Goal: Check status

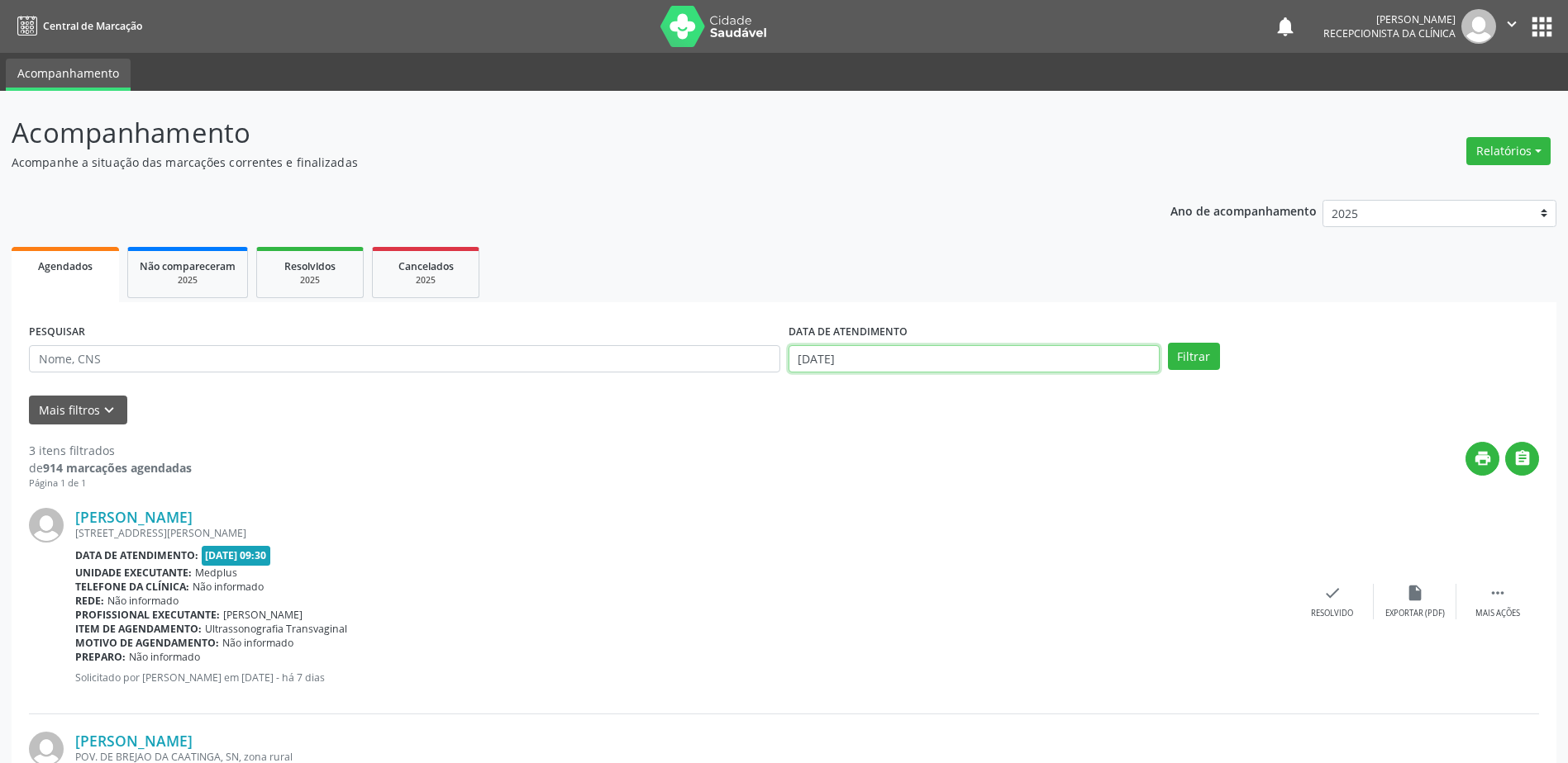
click at [805, 356] on input "[DATE]" at bounding box center [974, 359] width 371 height 28
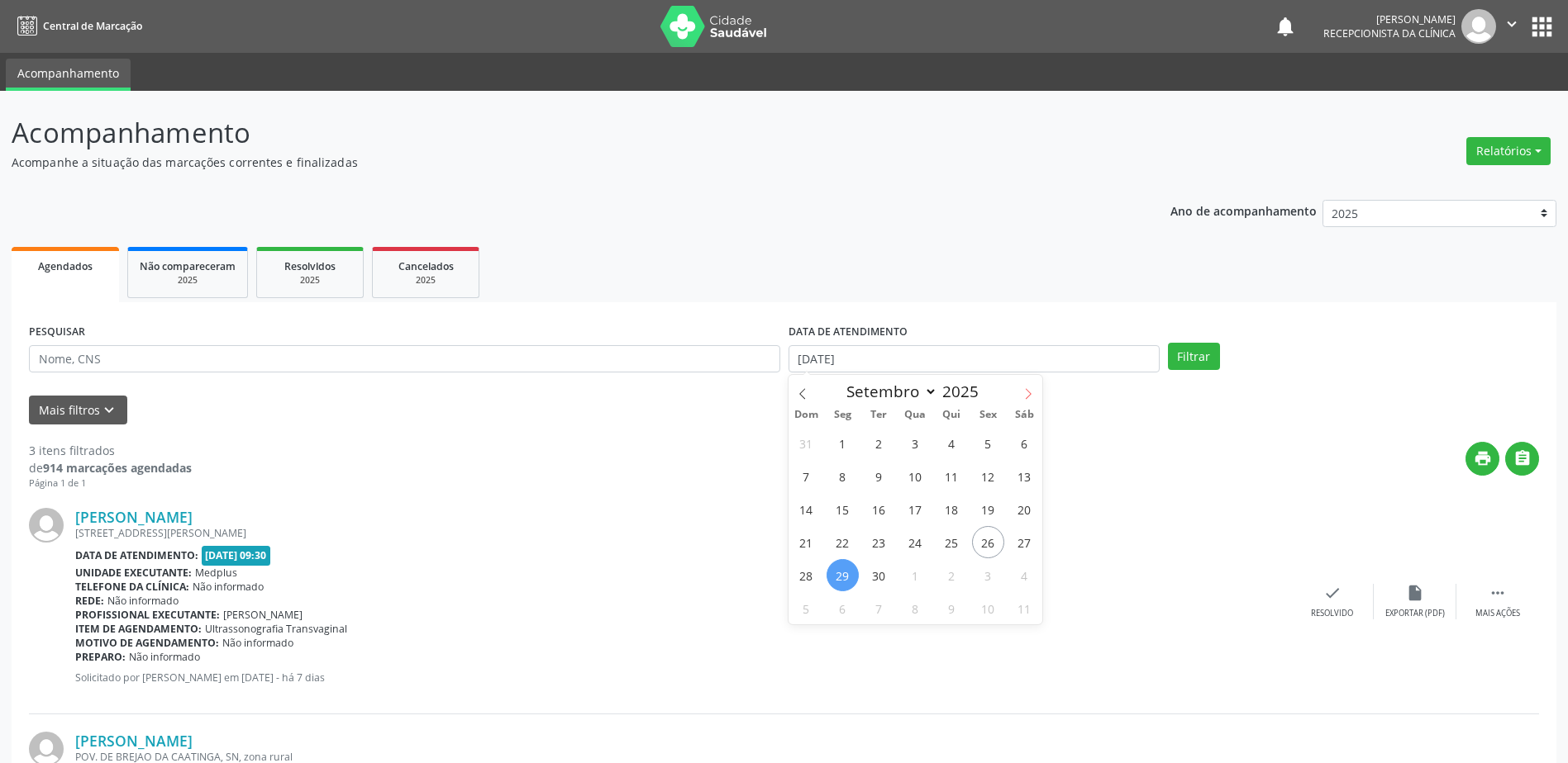
click at [1027, 394] on icon at bounding box center [1028, 393] width 11 height 11
select select "9"
click at [923, 443] on span "1" at bounding box center [915, 443] width 32 height 32
type input "01/10/2025"
click at [1199, 357] on button "Filtrar" at bounding box center [1195, 357] width 52 height 28
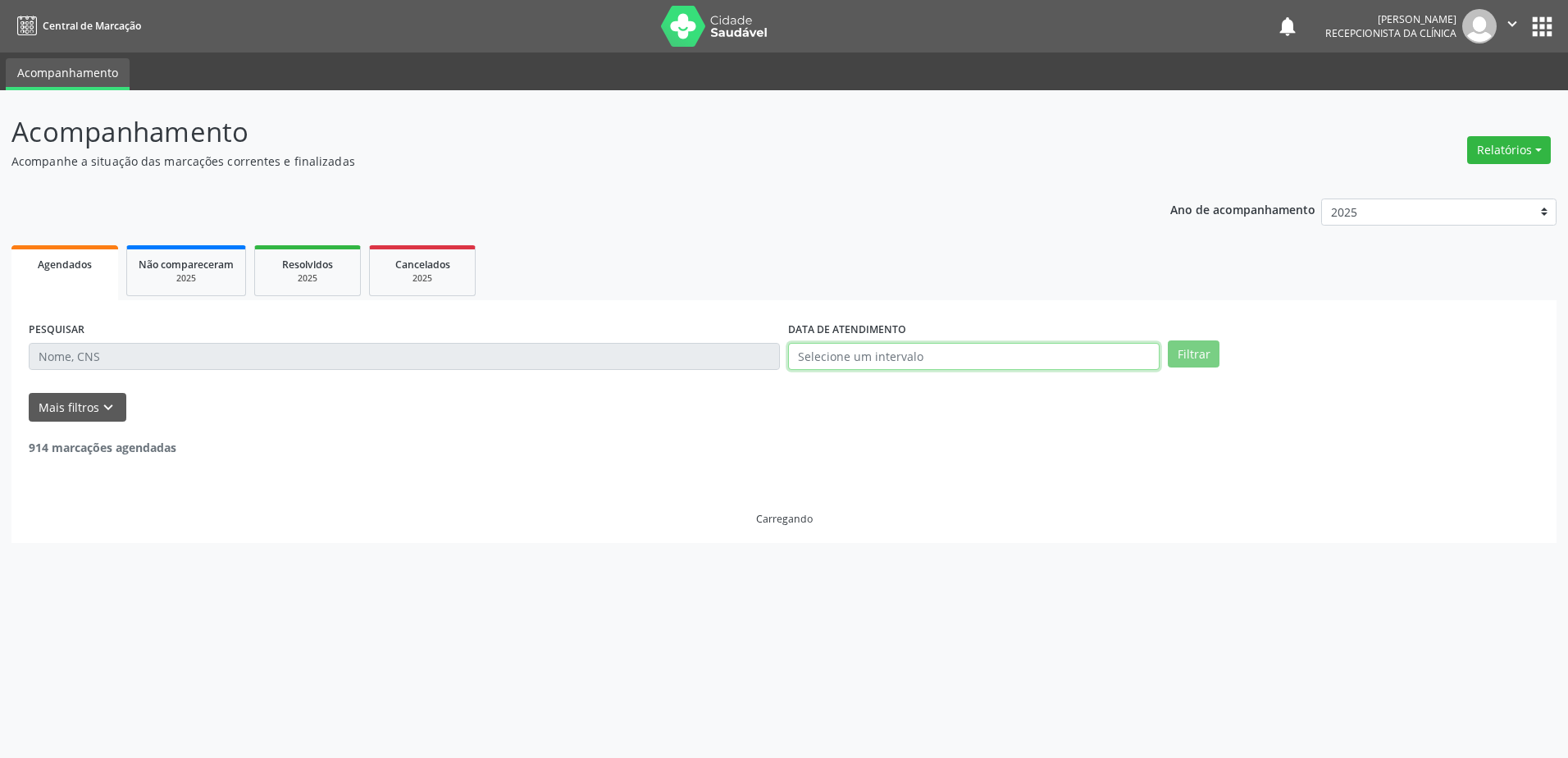
click at [843, 352] on input "text" at bounding box center [973, 357] width 371 height 28
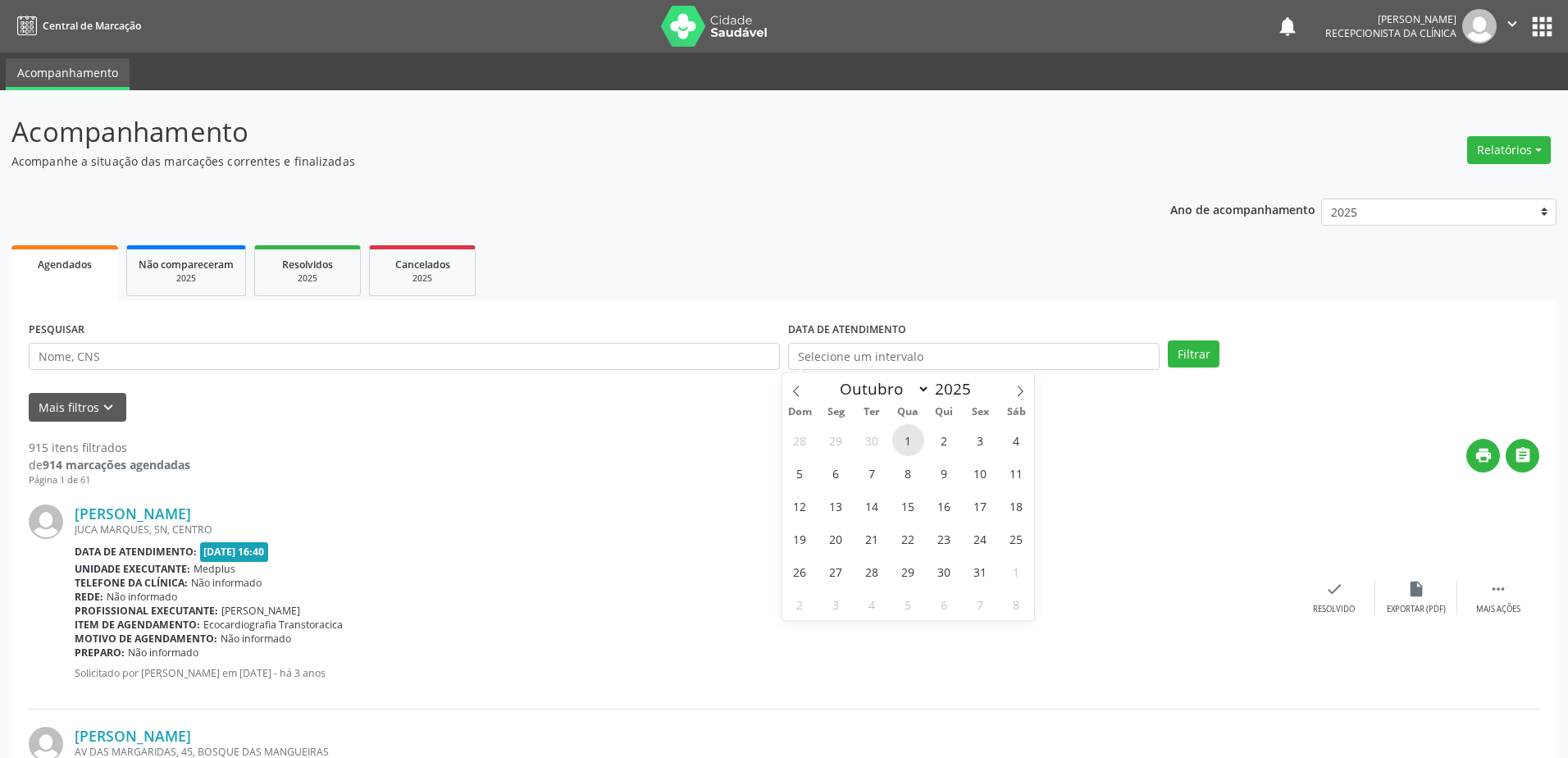
click at [906, 438] on span "1" at bounding box center [908, 440] width 32 height 32
type input "01/10/2025"
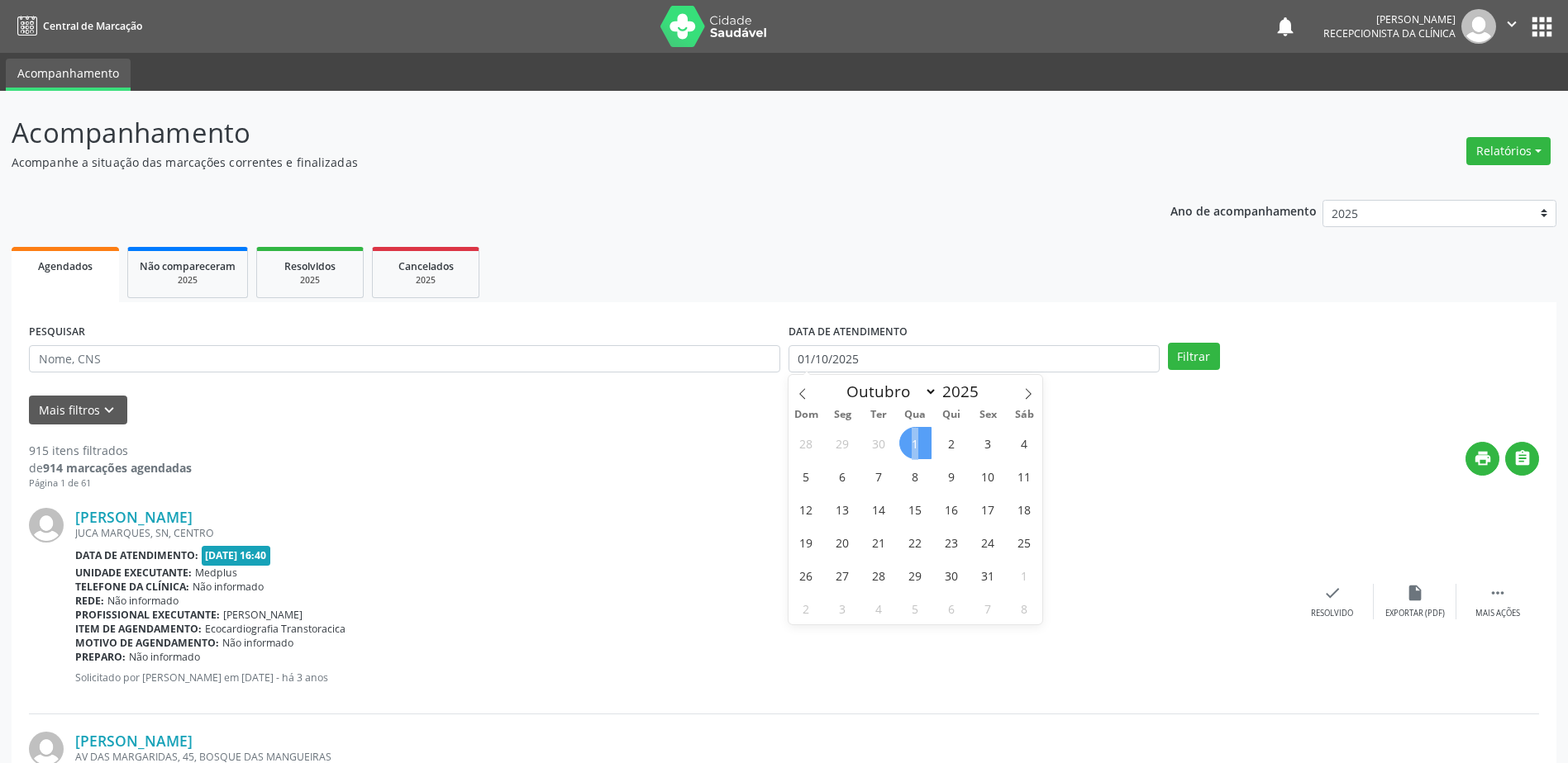
click at [913, 441] on span "1" at bounding box center [915, 443] width 32 height 32
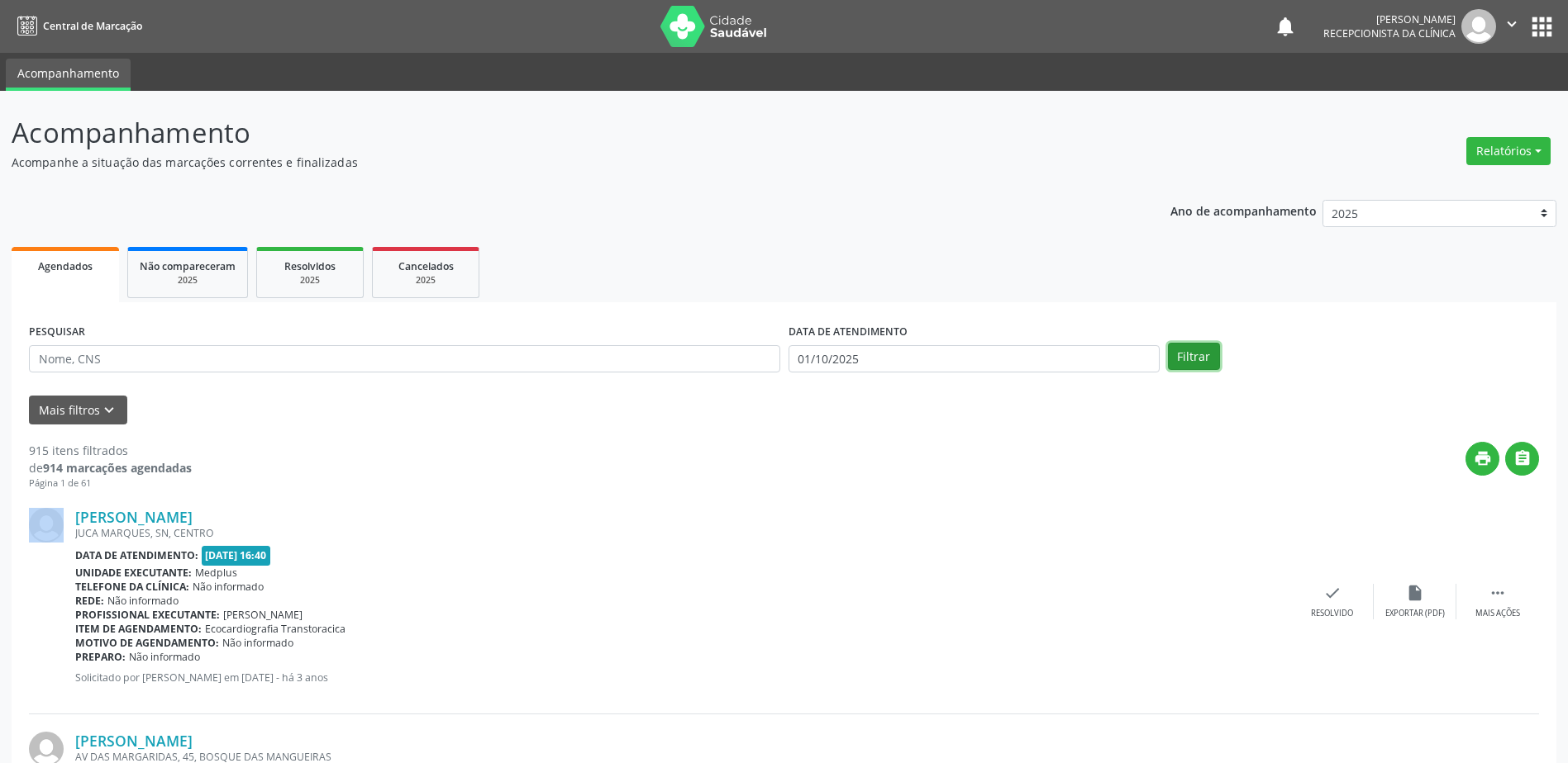
click at [1210, 352] on button "Filtrar" at bounding box center [1195, 357] width 52 height 28
click at [799, 355] on input "01/10/2025" at bounding box center [974, 359] width 371 height 28
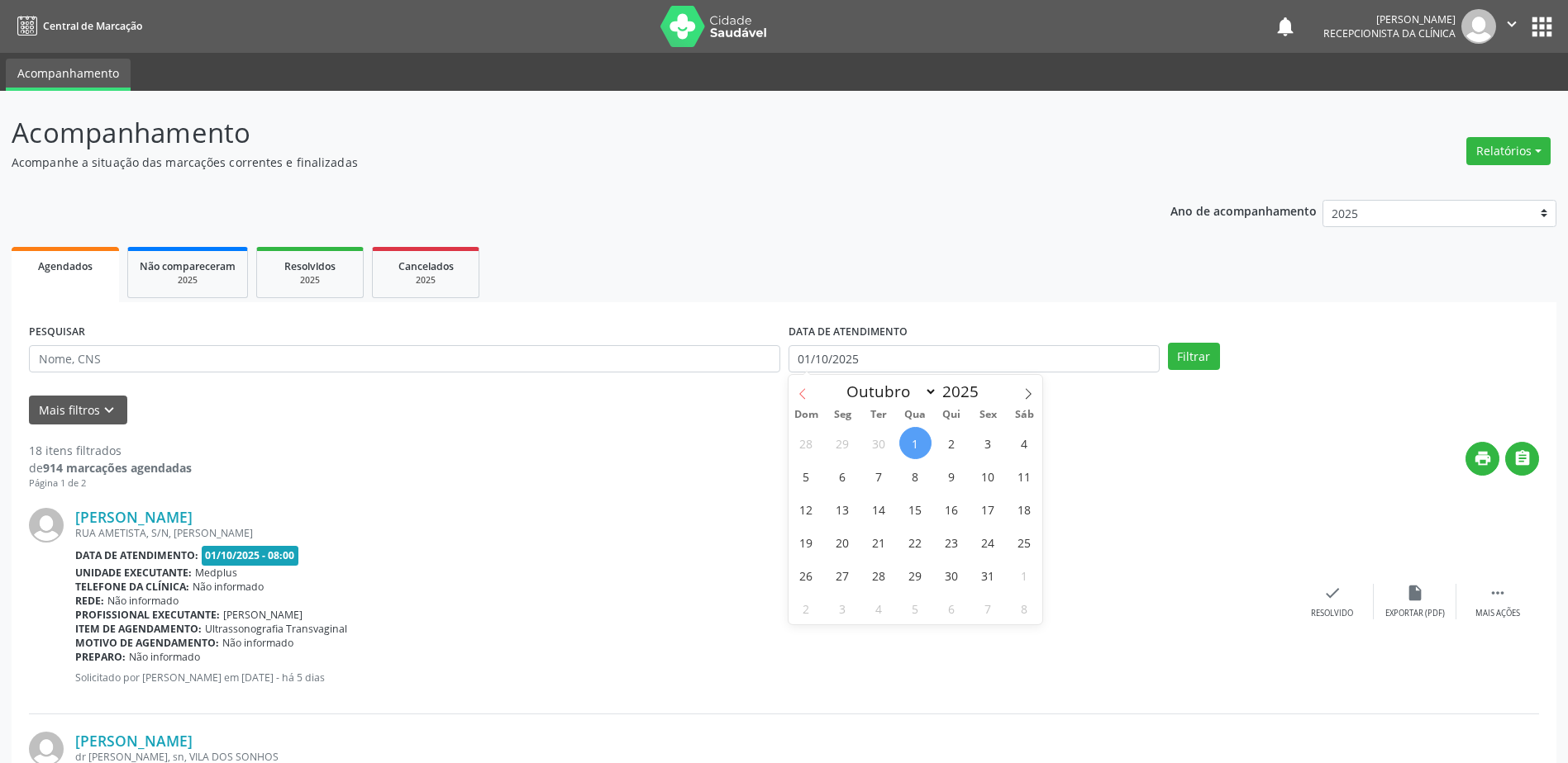
click at [803, 390] on icon at bounding box center [802, 393] width 11 height 11
select select "8"
click at [841, 572] on span "29" at bounding box center [842, 575] width 32 height 32
type input "[DATE]"
select select "8"
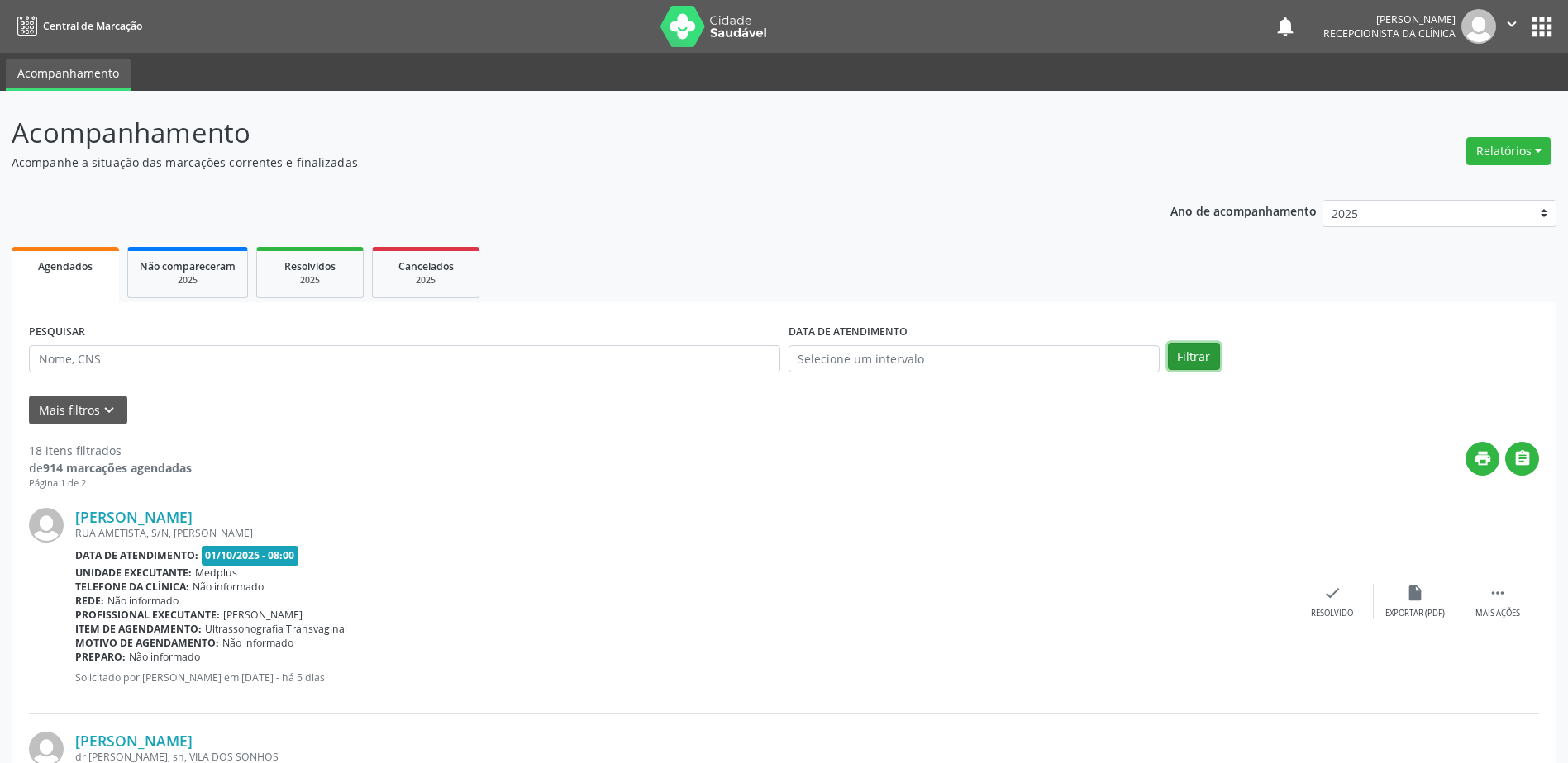
click at [1196, 350] on button "Filtrar" at bounding box center [1195, 357] width 52 height 28
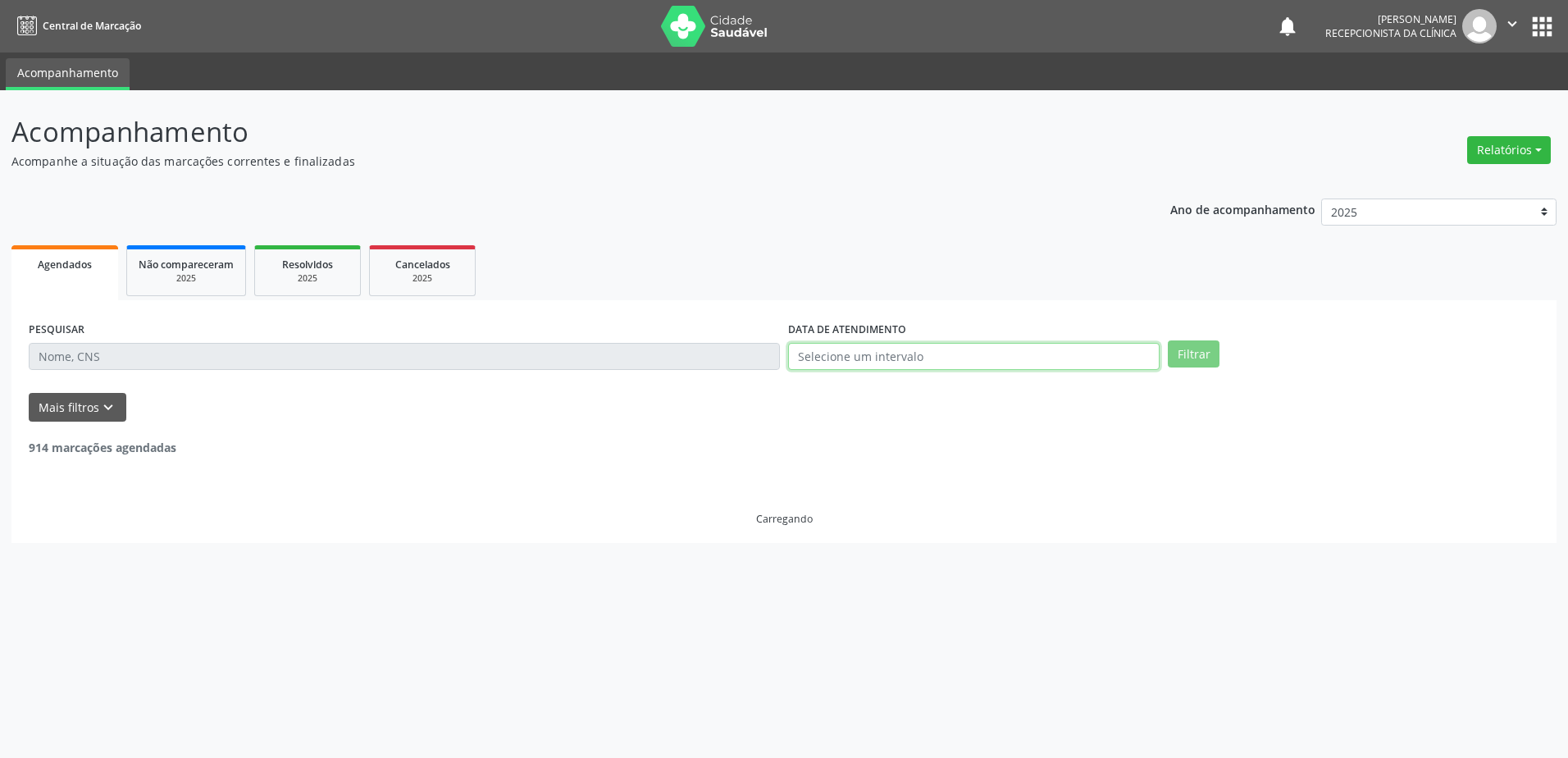
click at [807, 353] on input "text" at bounding box center [973, 357] width 371 height 28
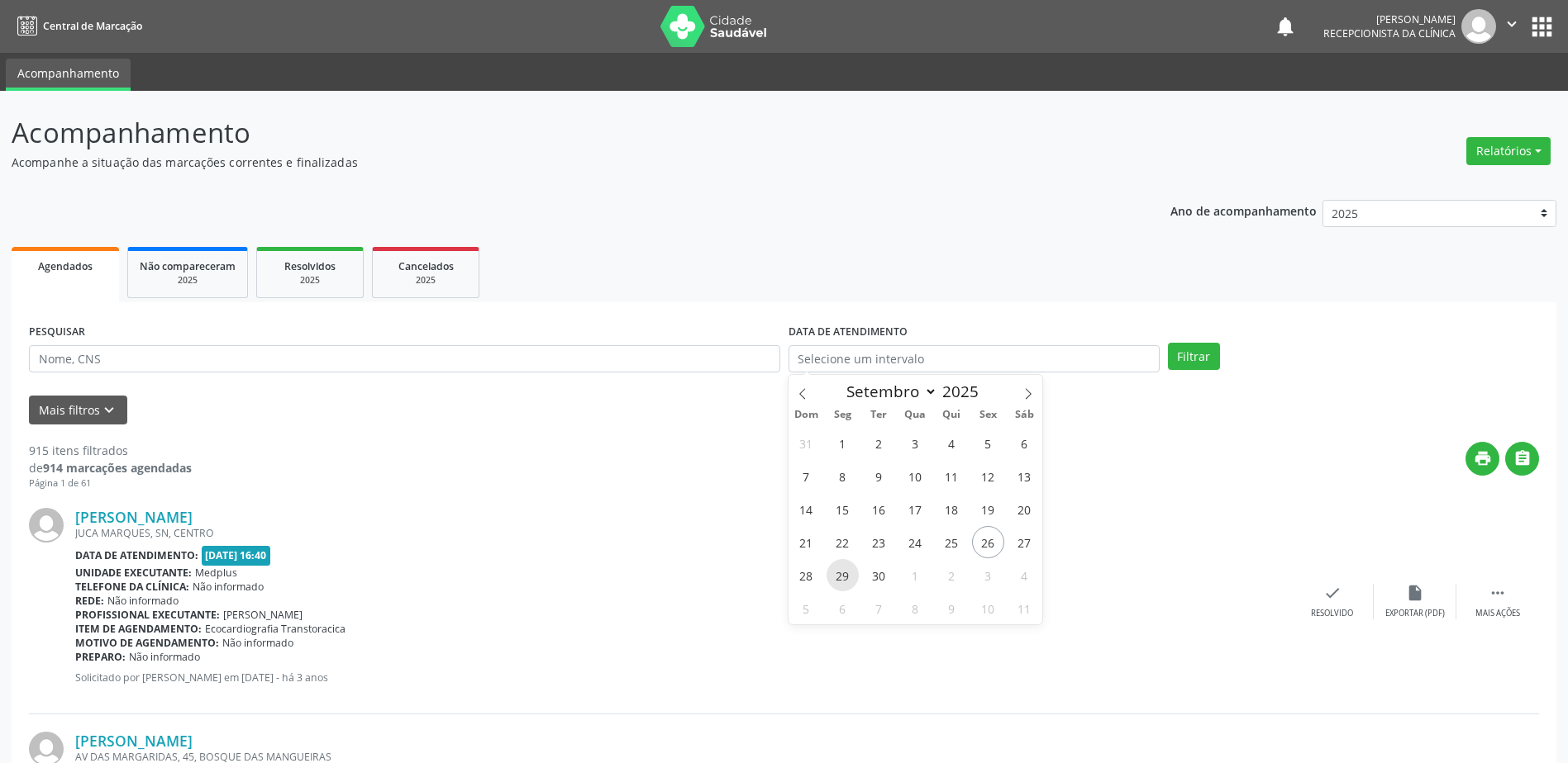
click at [840, 576] on span "29" at bounding box center [842, 575] width 32 height 32
type input "[DATE]"
click at [840, 575] on span "29" at bounding box center [842, 575] width 32 height 32
click at [1188, 349] on button "Filtrar" at bounding box center [1195, 357] width 52 height 28
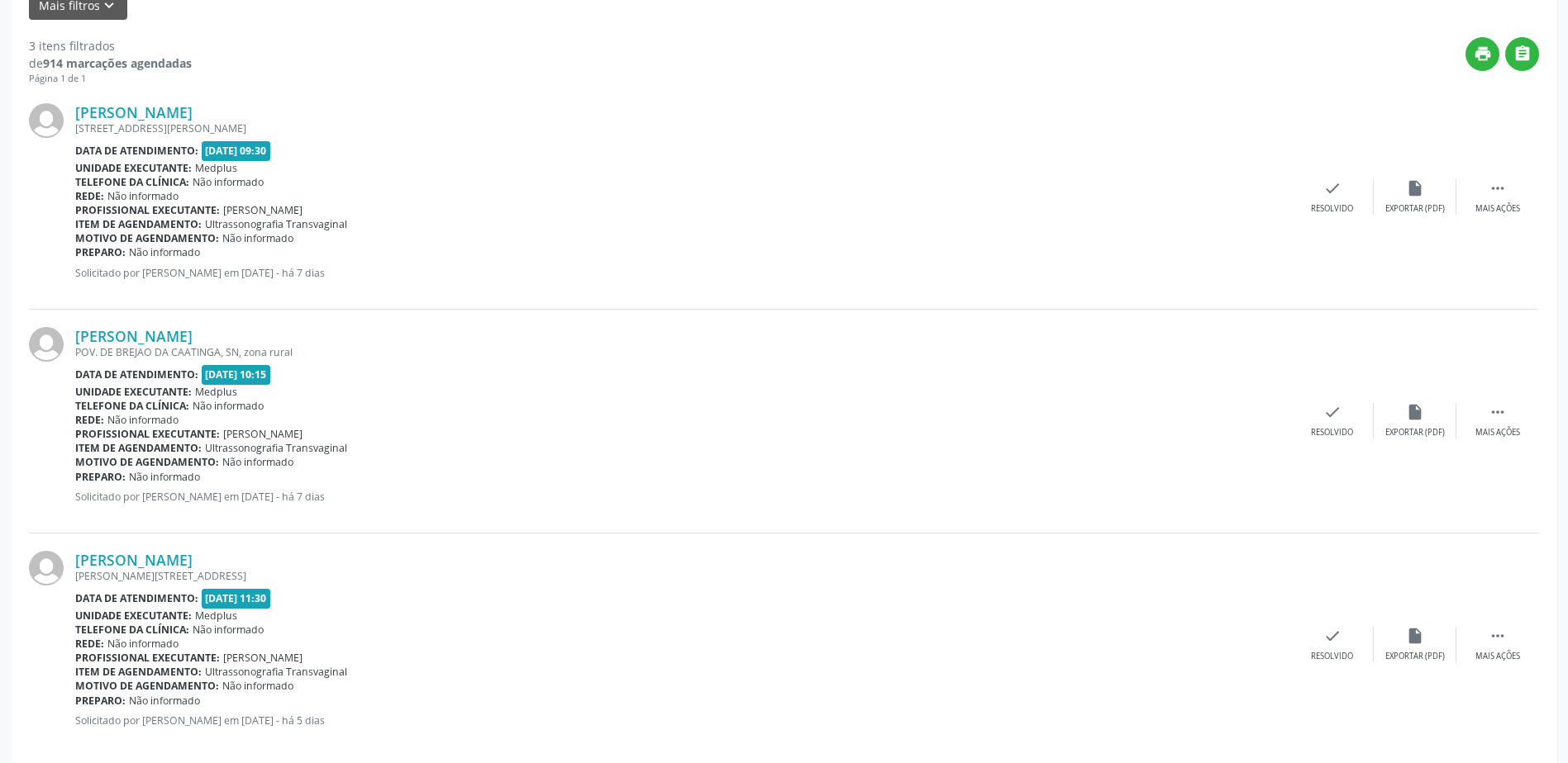
scroll to position [427, 0]
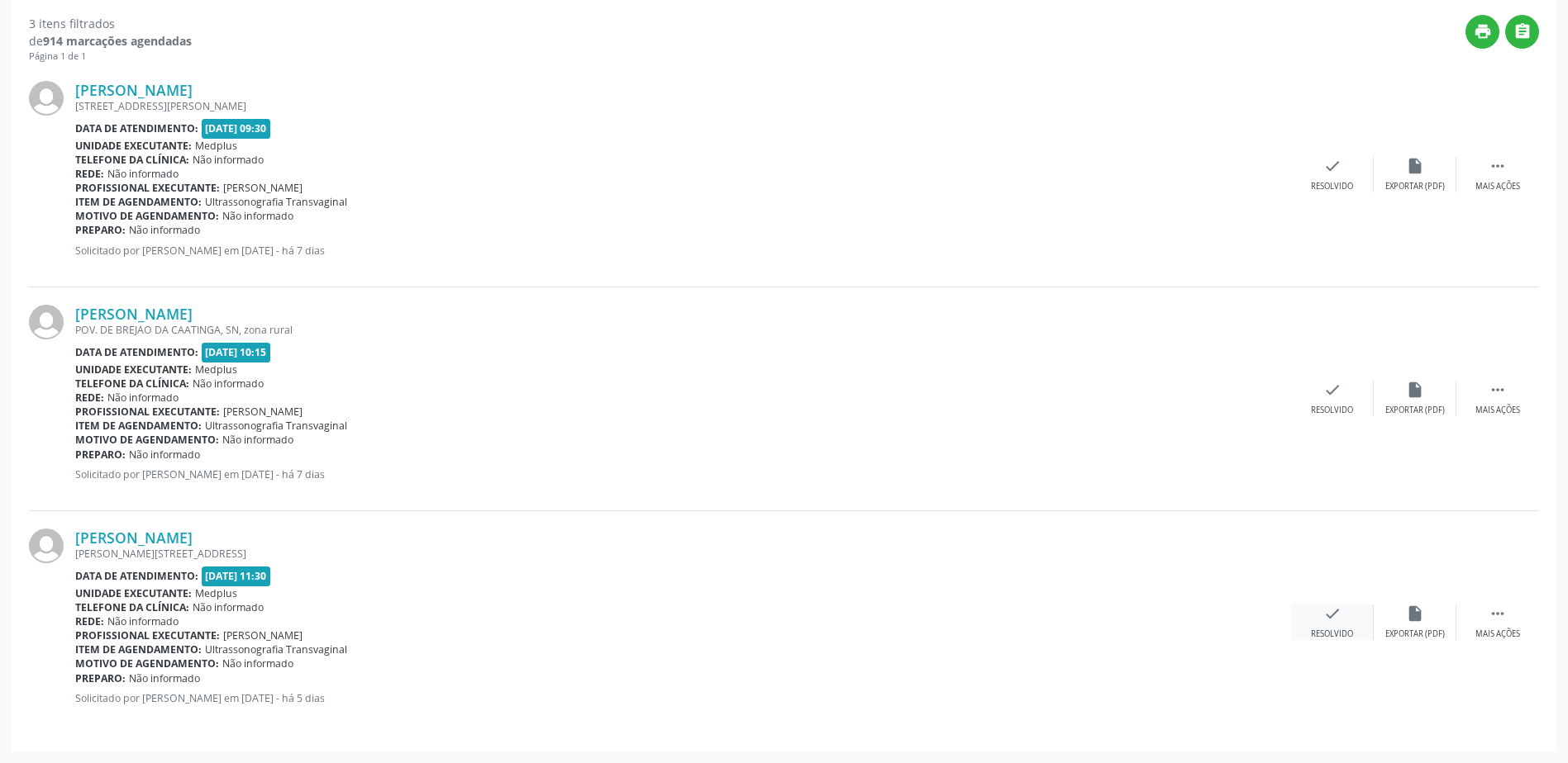
click at [1332, 621] on icon "check" at bounding box center [1332, 613] width 18 height 18
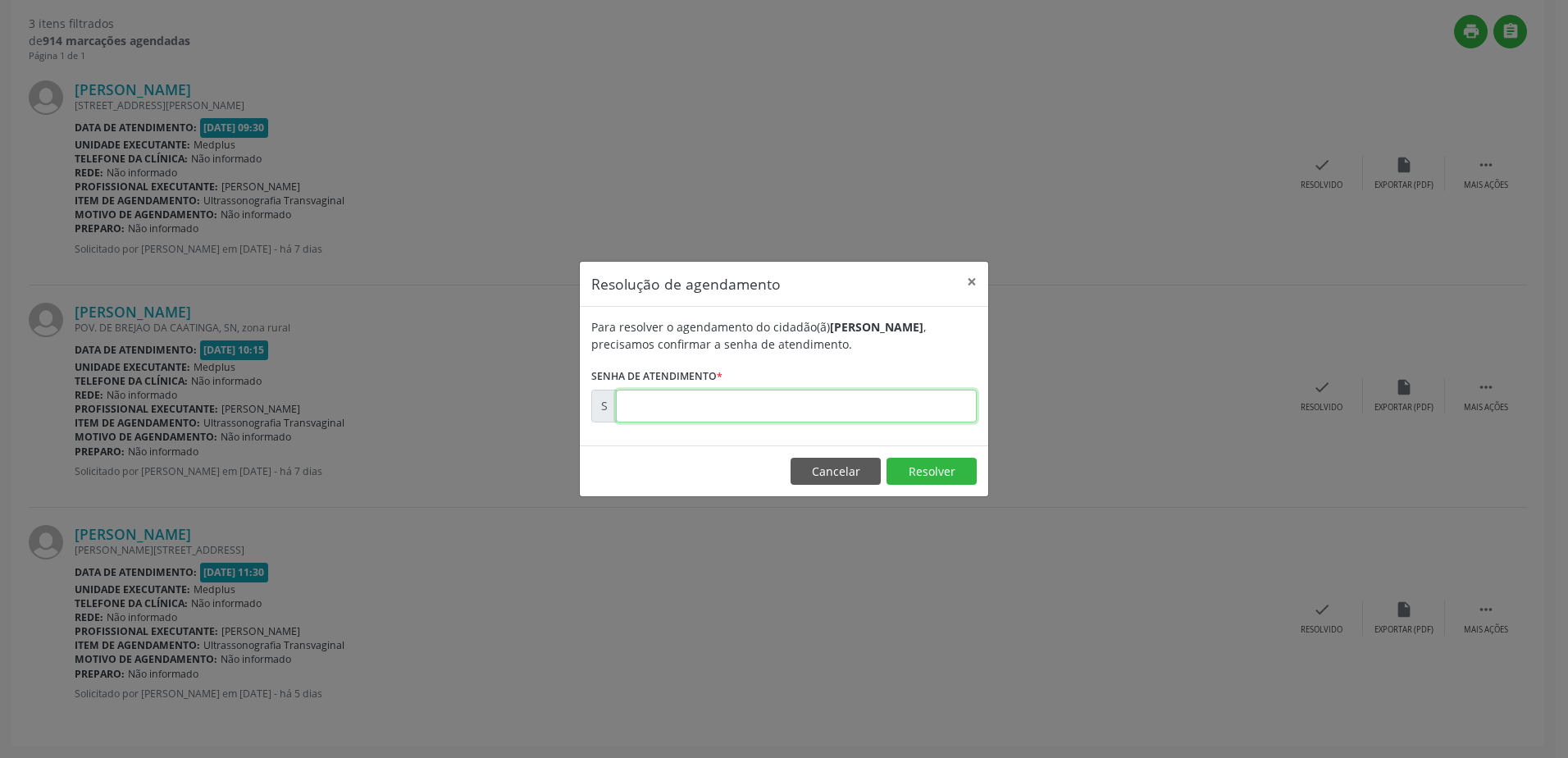
click at [710, 410] on input "text" at bounding box center [796, 406] width 361 height 33
click at [972, 276] on button "×" at bounding box center [972, 282] width 33 height 40
